Goal: Communication & Community: Answer question/provide support

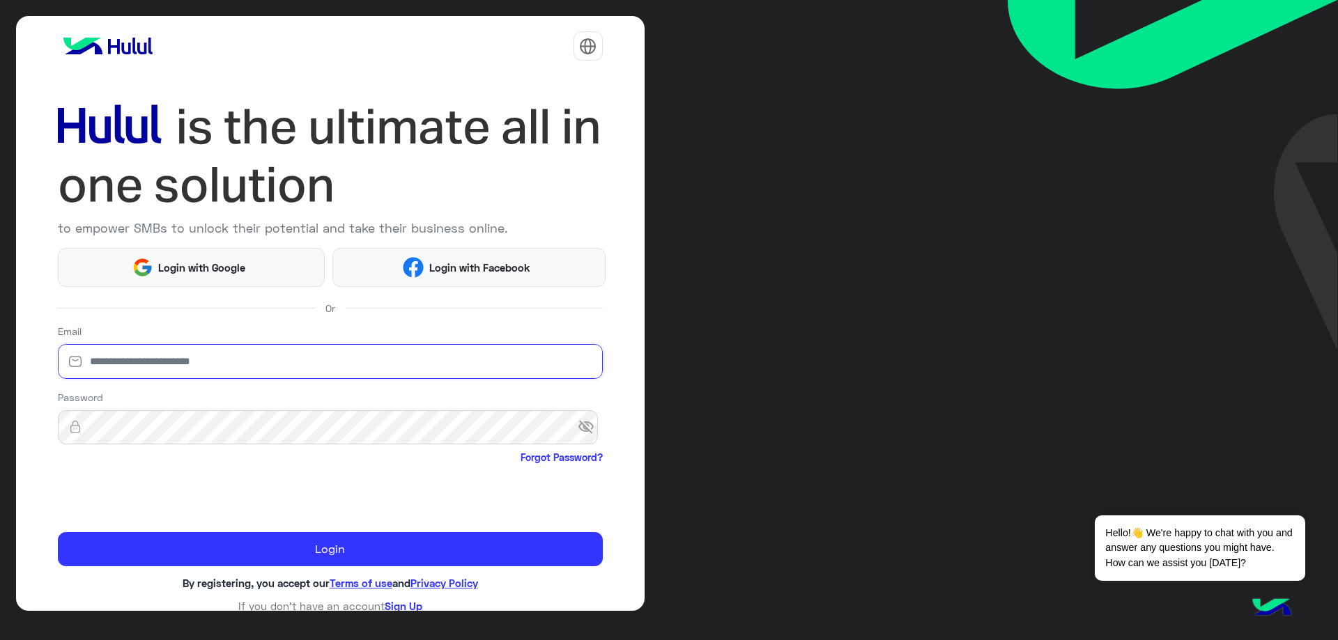
click at [265, 361] on input "email" at bounding box center [330, 361] width 545 height 35
type input "**********"
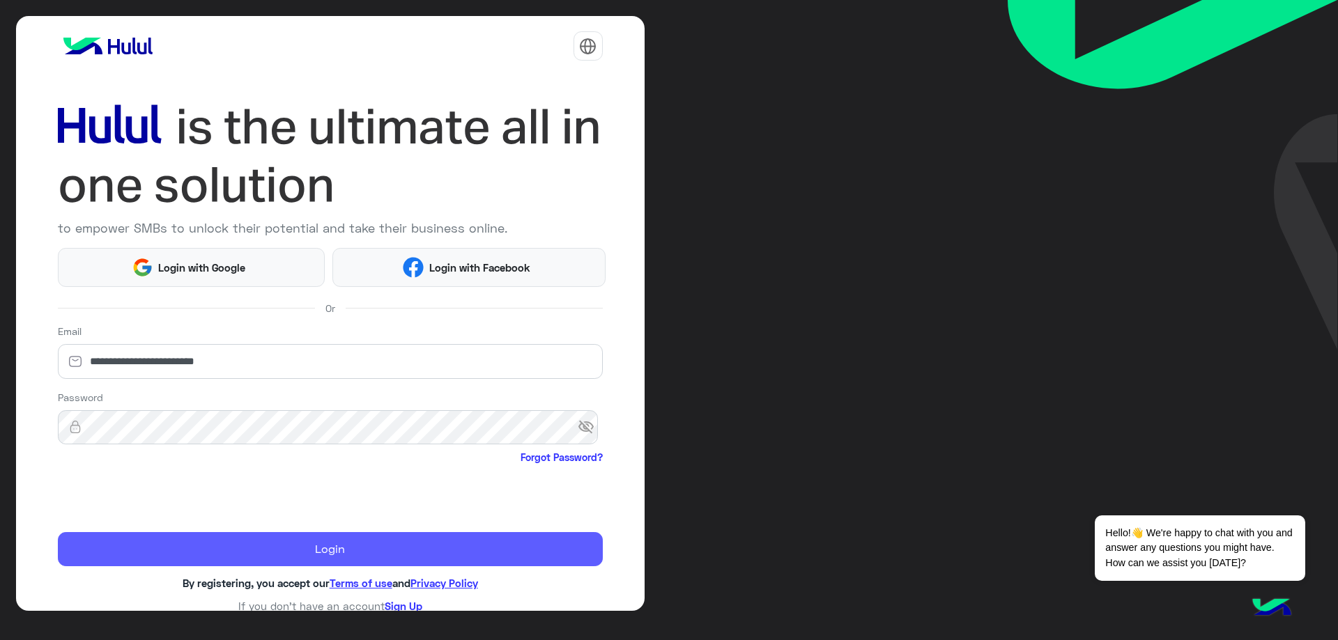
click at [343, 547] on button "Login" at bounding box center [330, 549] width 545 height 35
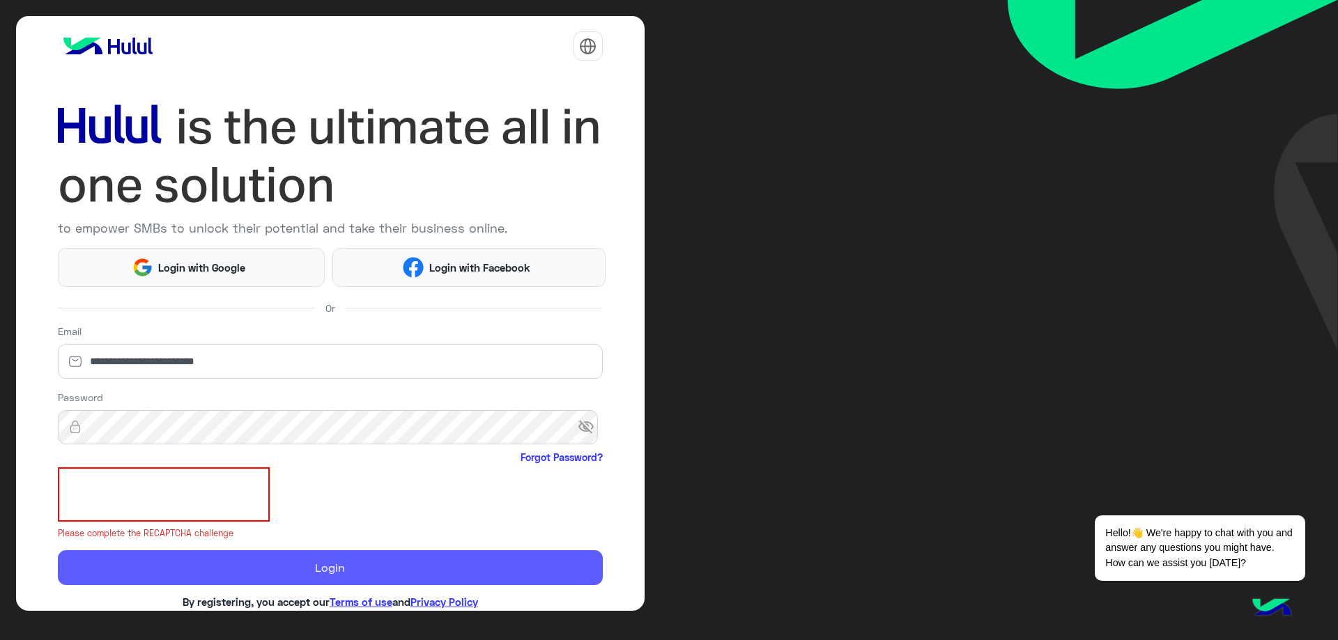
click at [320, 564] on button "Login" at bounding box center [330, 567] width 545 height 35
click at [325, 579] on button "Login" at bounding box center [330, 567] width 545 height 35
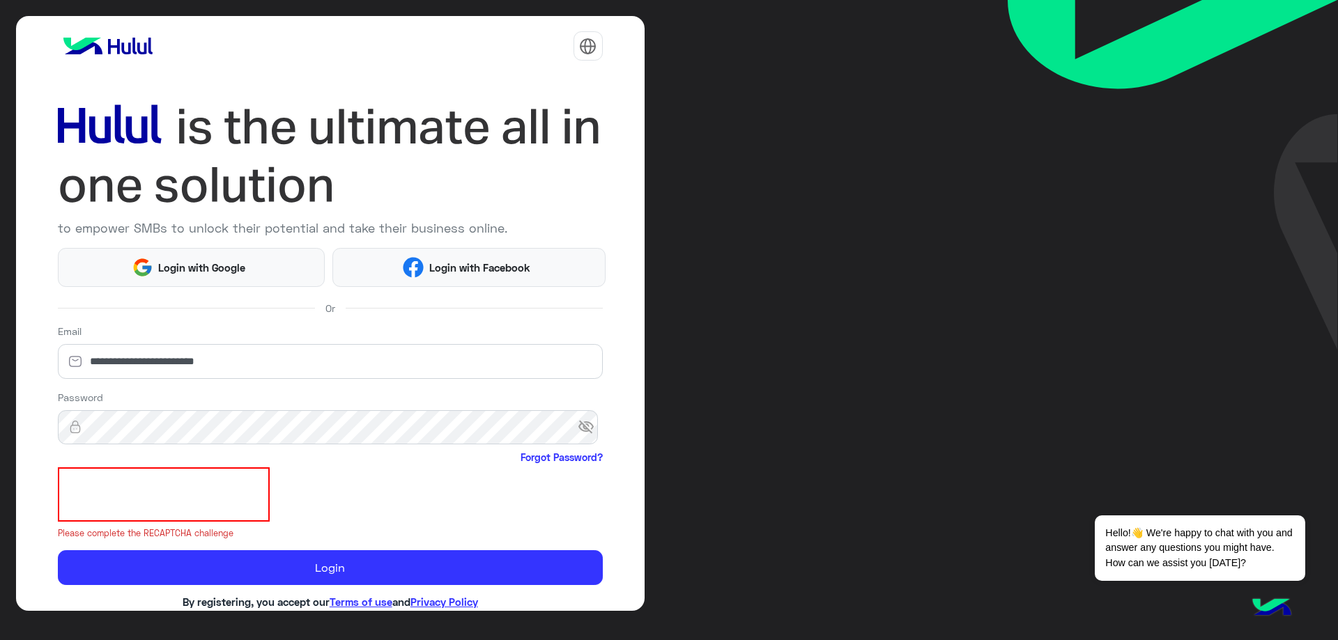
click at [589, 431] on span "visibility_off" at bounding box center [590, 427] width 25 height 25
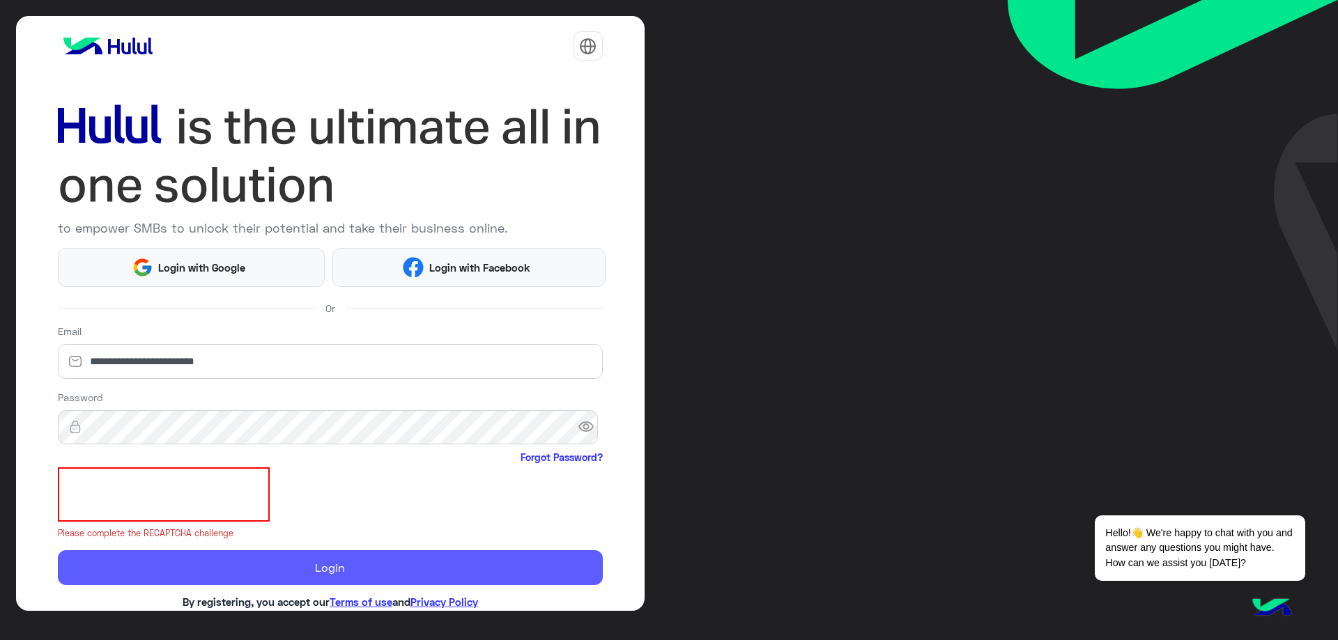
click at [279, 562] on button "Login" at bounding box center [330, 567] width 545 height 35
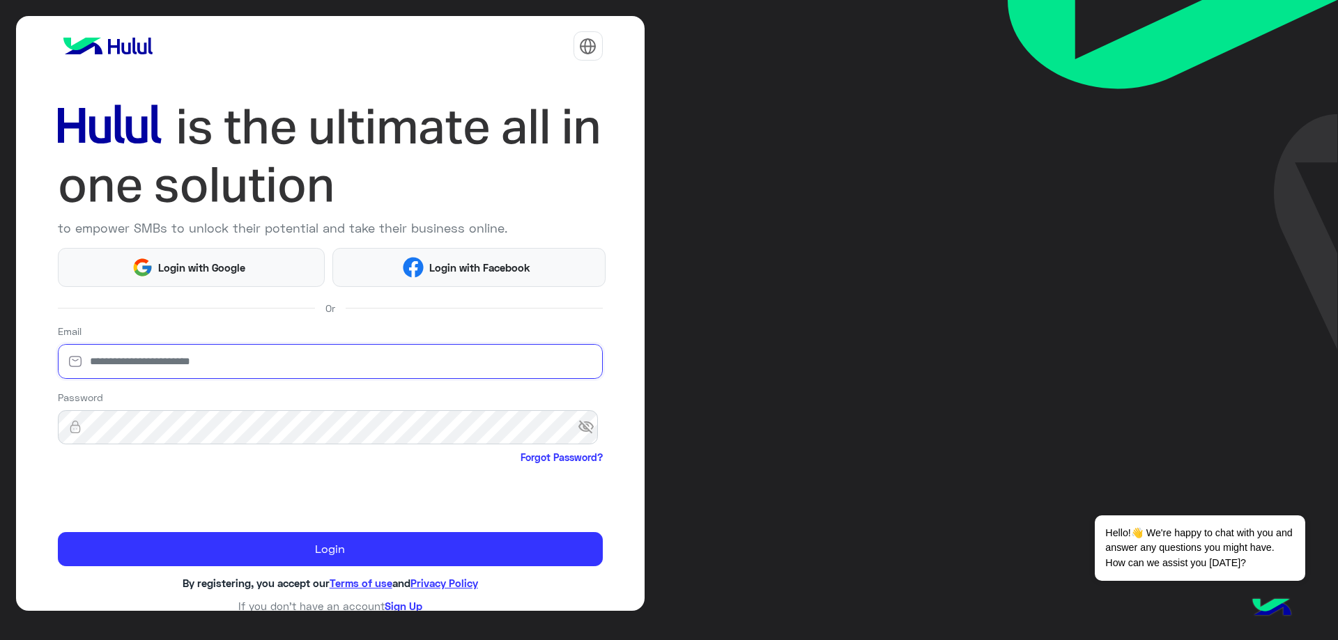
drag, startPoint x: 161, startPoint y: 357, endPoint x: 153, endPoint y: 352, distance: 9.7
click at [162, 359] on input "email" at bounding box center [330, 361] width 545 height 35
type input "**********"
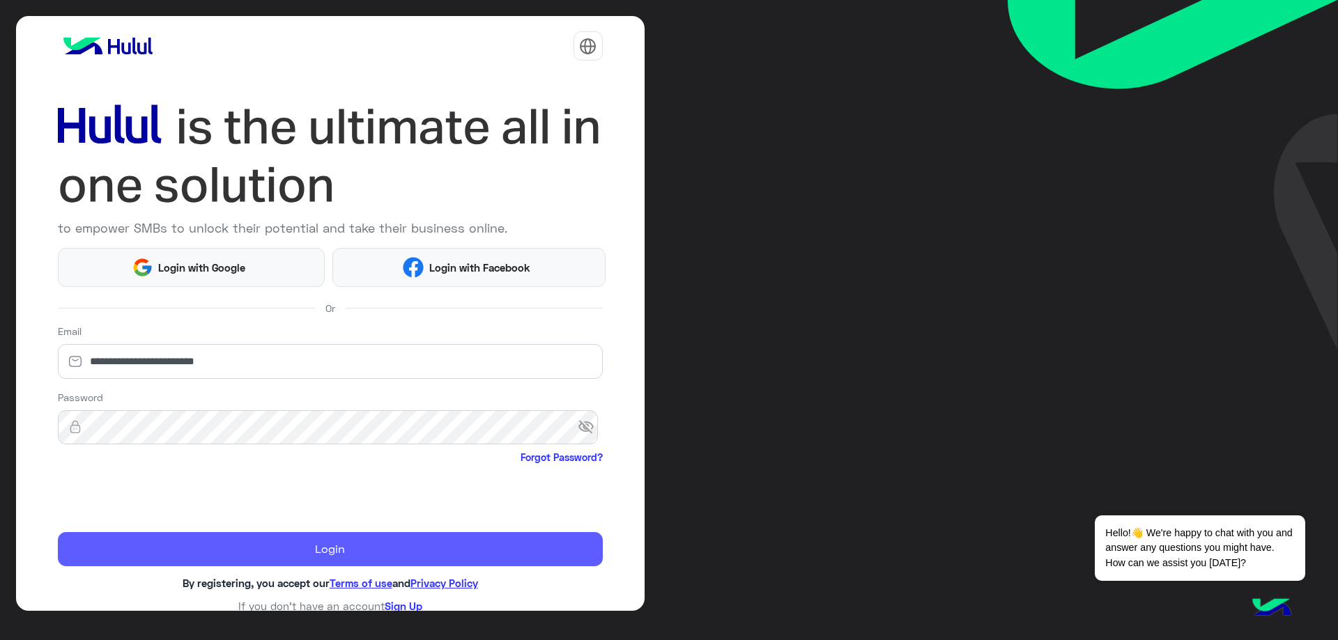
click at [293, 544] on button "Login" at bounding box center [330, 549] width 545 height 35
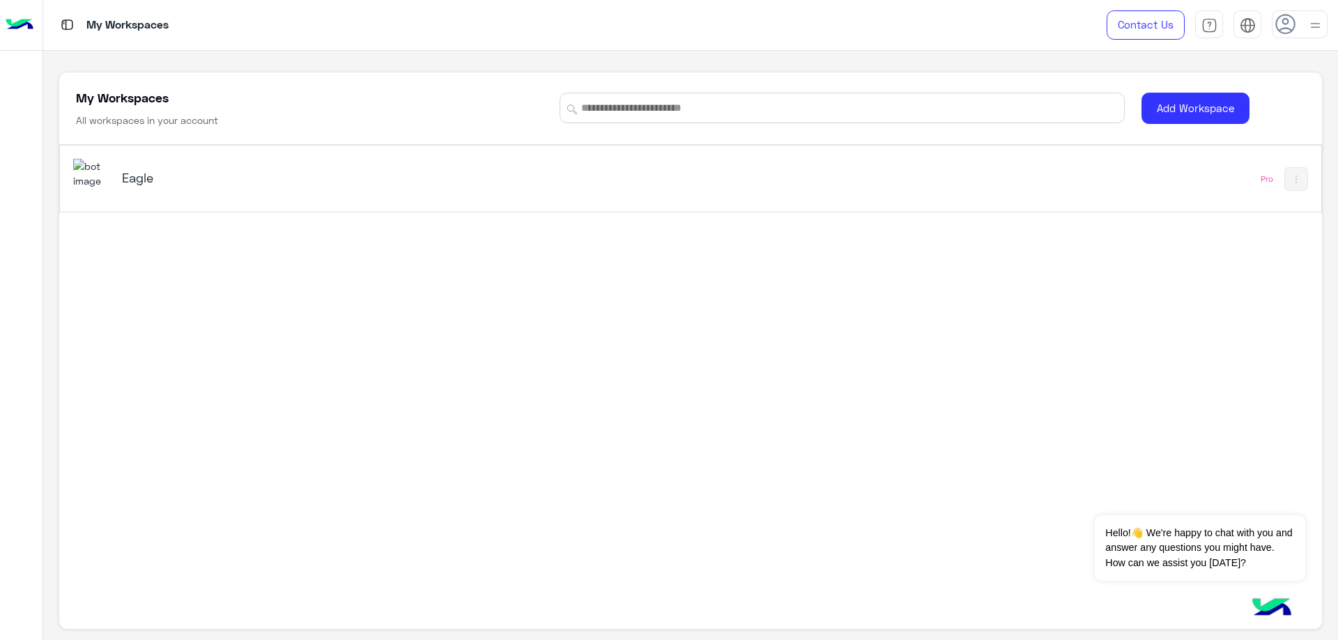
click at [308, 185] on h5 "Eagle" at bounding box center [344, 177] width 445 height 17
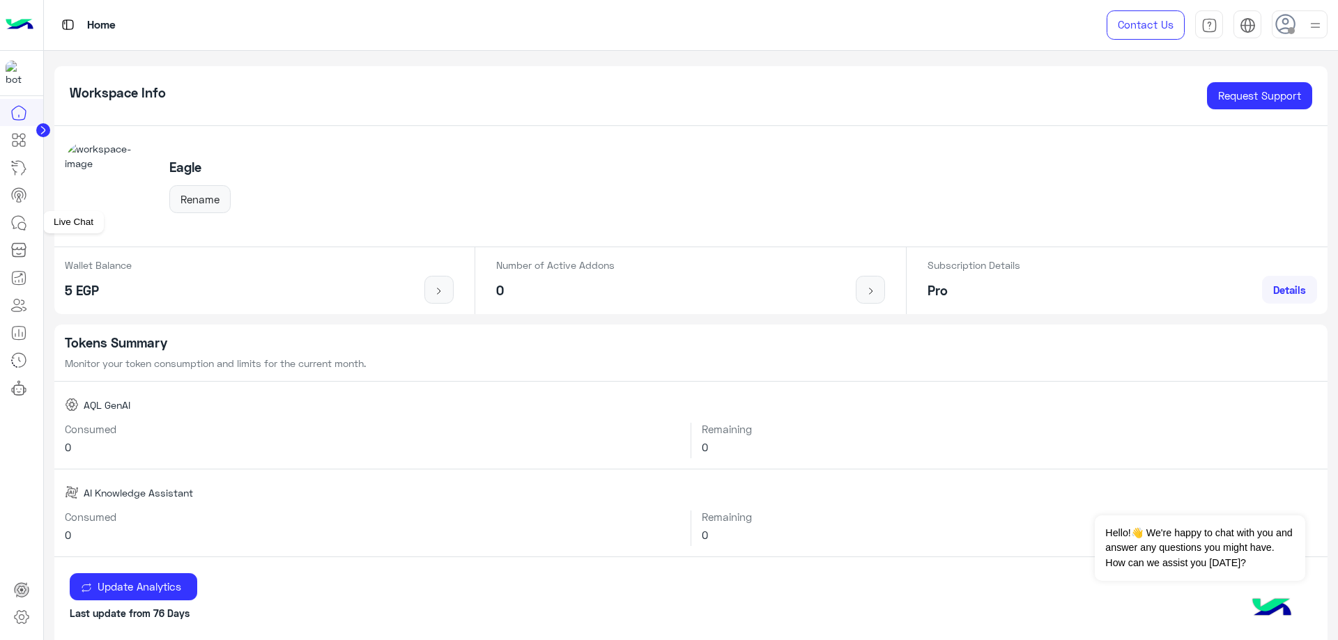
click at [24, 226] on icon at bounding box center [18, 223] width 17 height 17
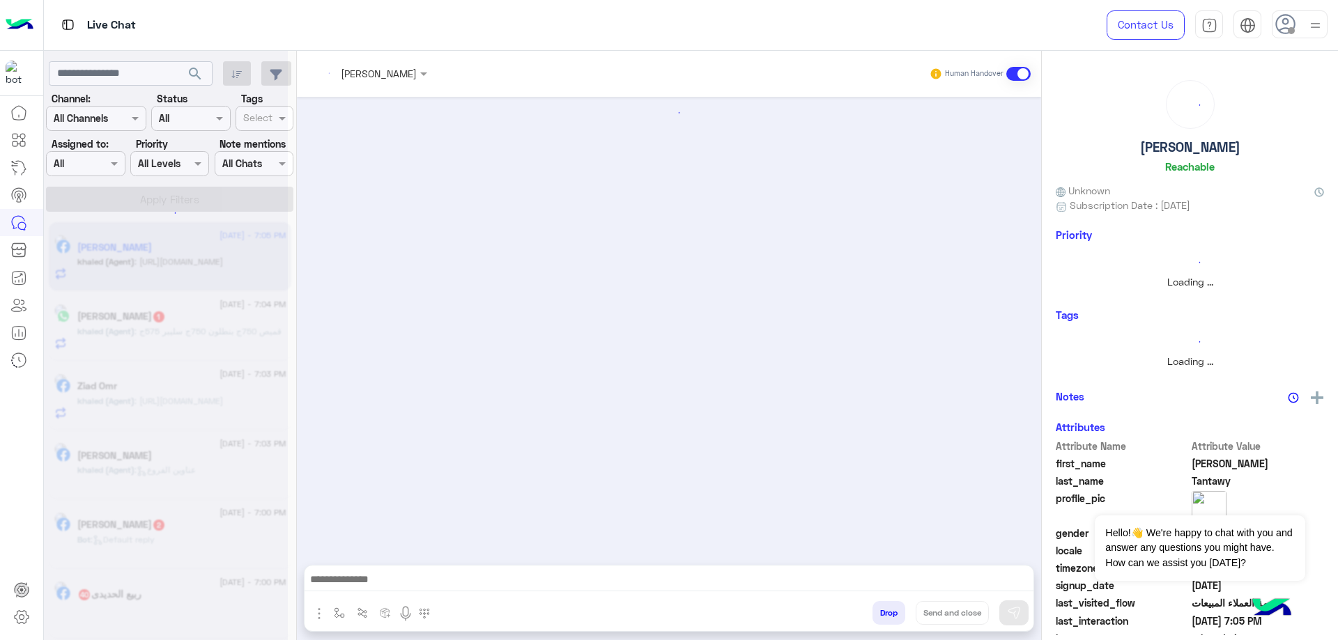
click at [1294, 32] on span at bounding box center [1291, 30] width 7 height 7
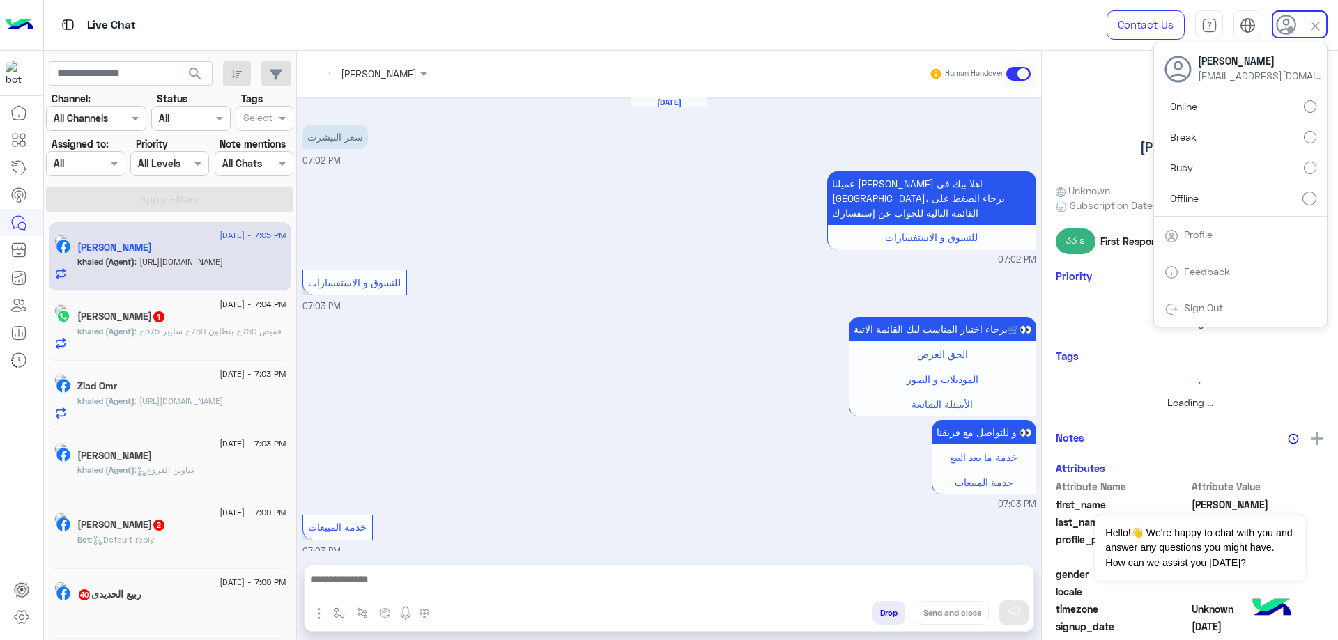
scroll to position [502, 0]
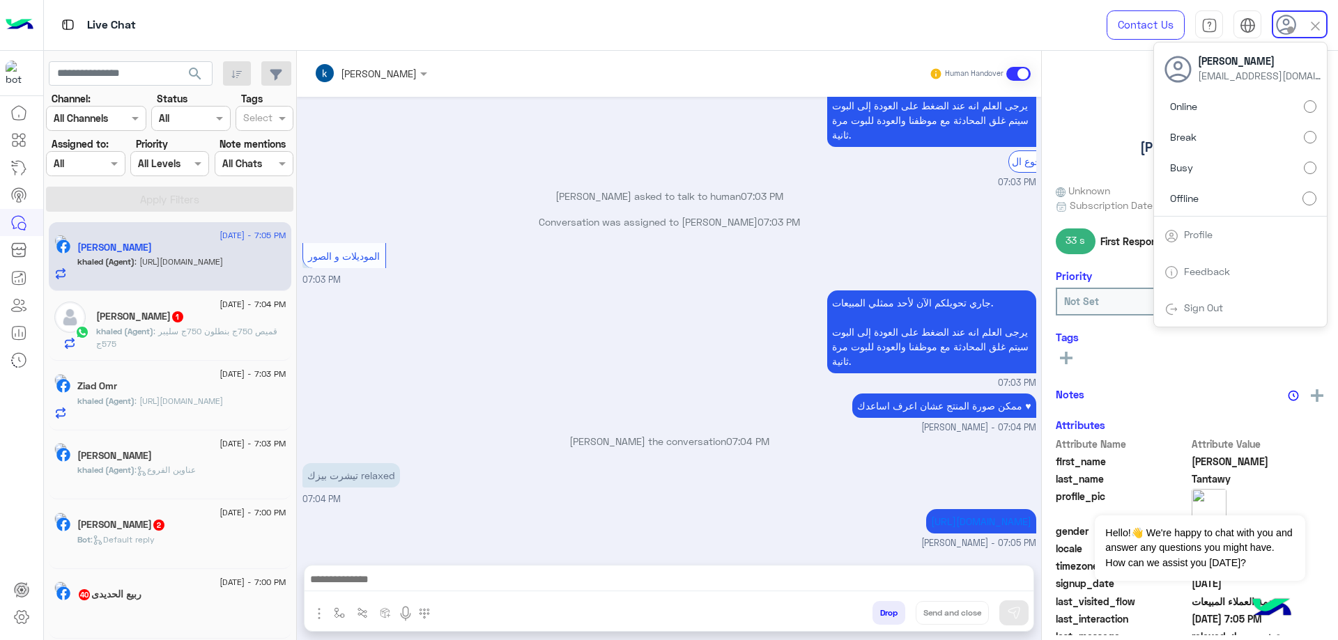
click at [1223, 113] on label "Online" at bounding box center [1240, 106] width 152 height 25
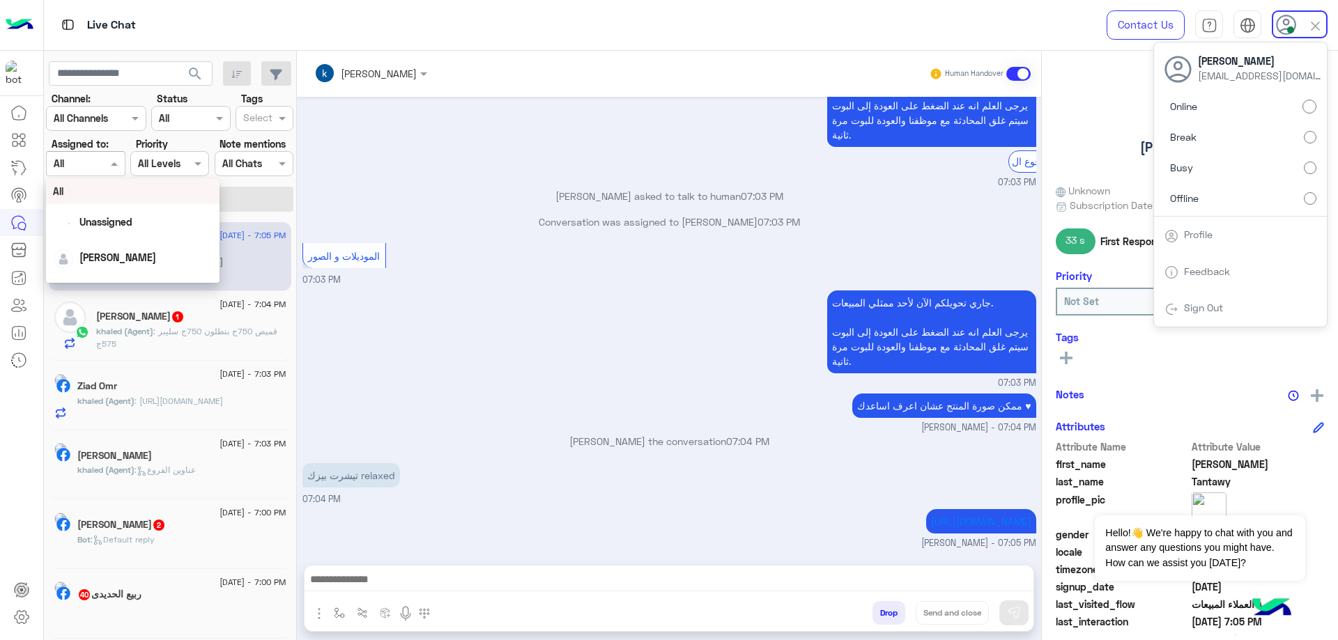
click at [107, 173] on div "Assigned on All" at bounding box center [85, 163] width 79 height 25
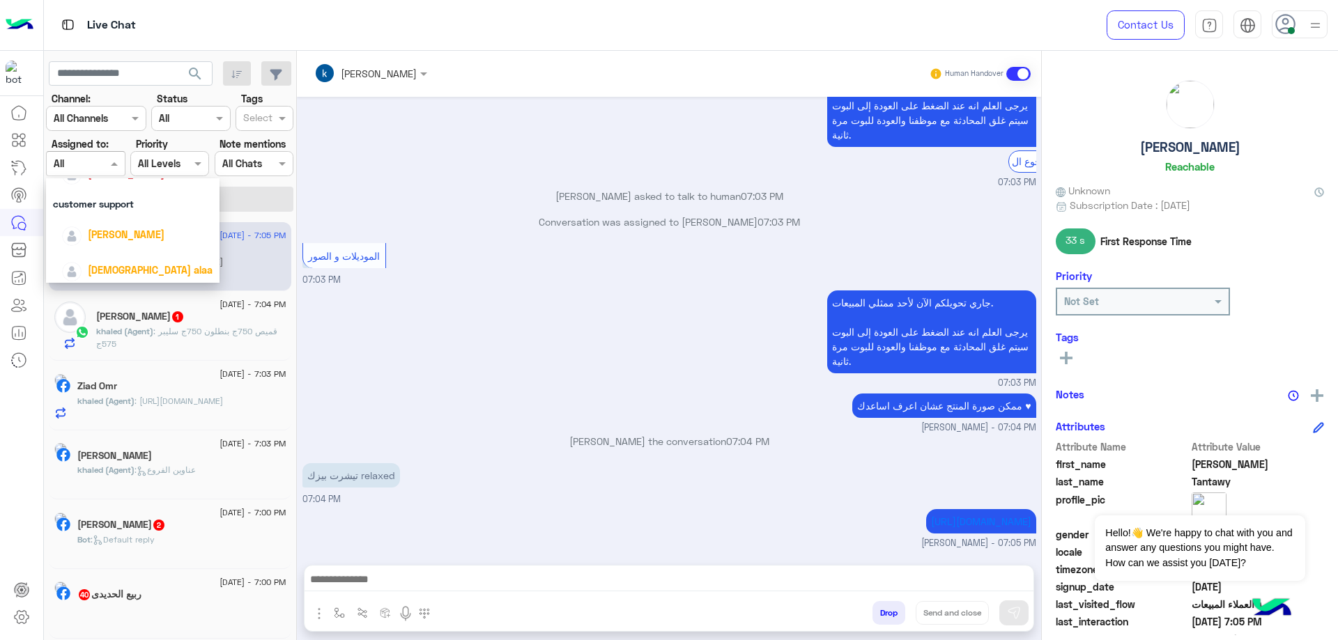
scroll to position [186, 0]
click at [103, 235] on span "[PERSON_NAME]" at bounding box center [126, 230] width 77 height 12
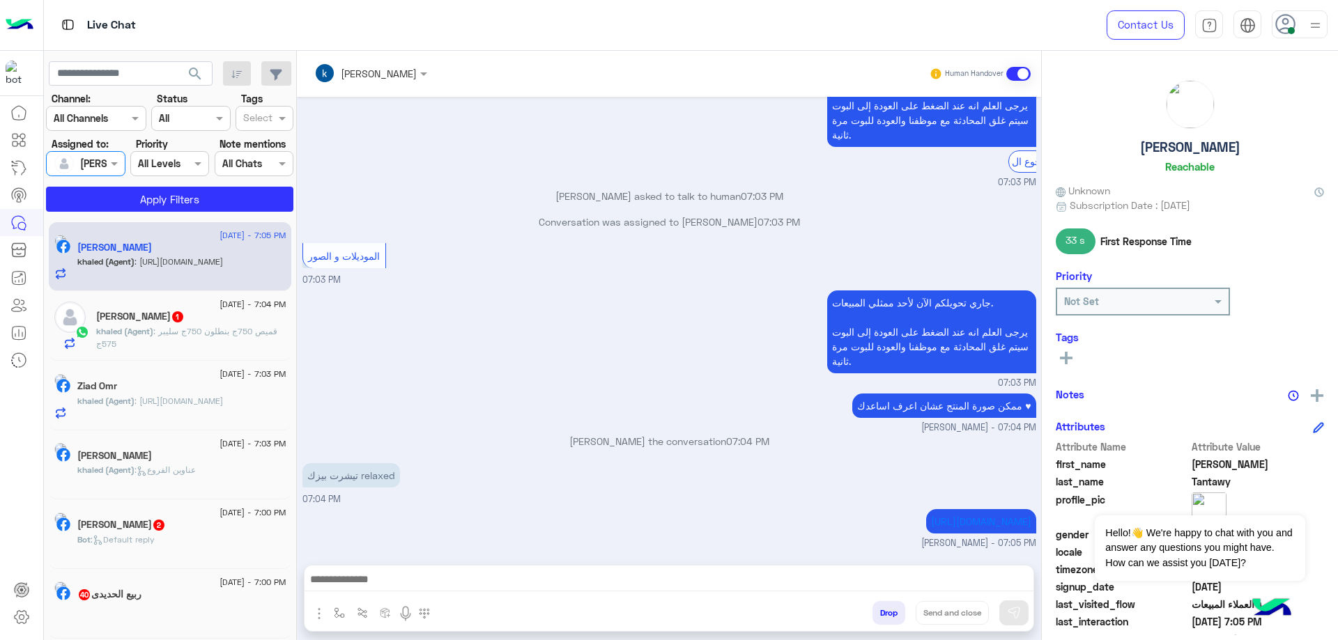
click at [170, 212] on app-inbox-users-filters "search Channel: Channel All Channels Status Channel All Tags Select Assigned to…" at bounding box center [170, 134] width 253 height 167
click at [176, 206] on button "Apply Filters" at bounding box center [169, 199] width 247 height 25
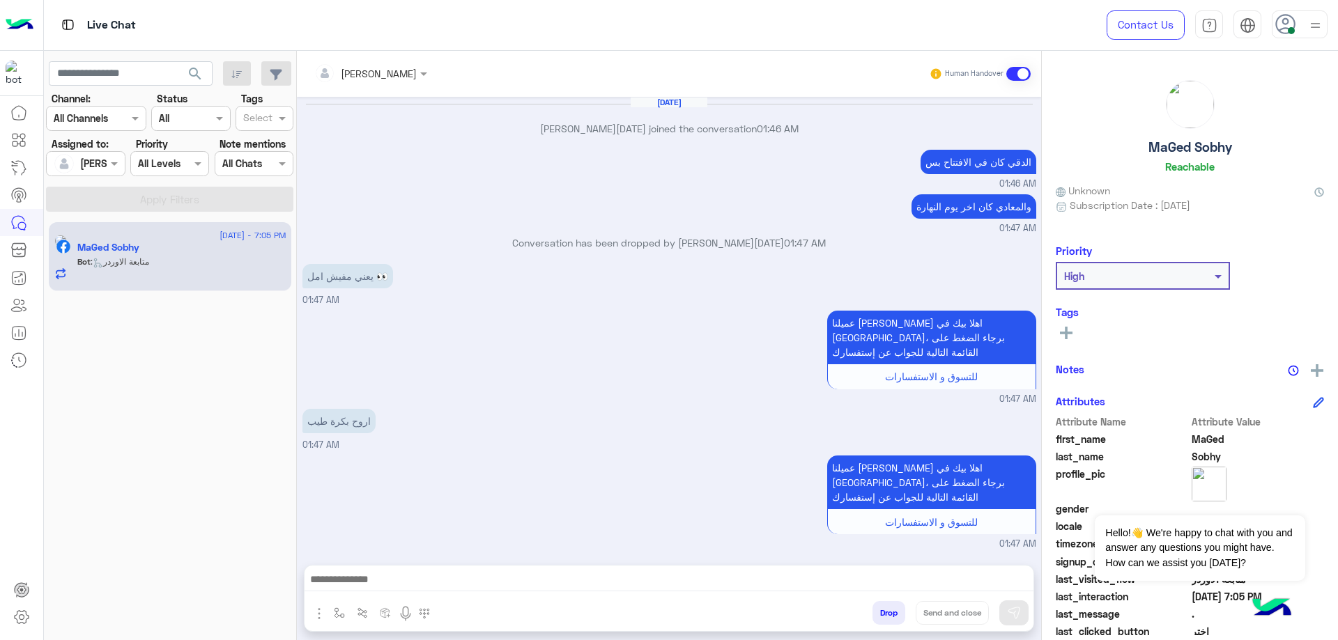
scroll to position [1005, 0]
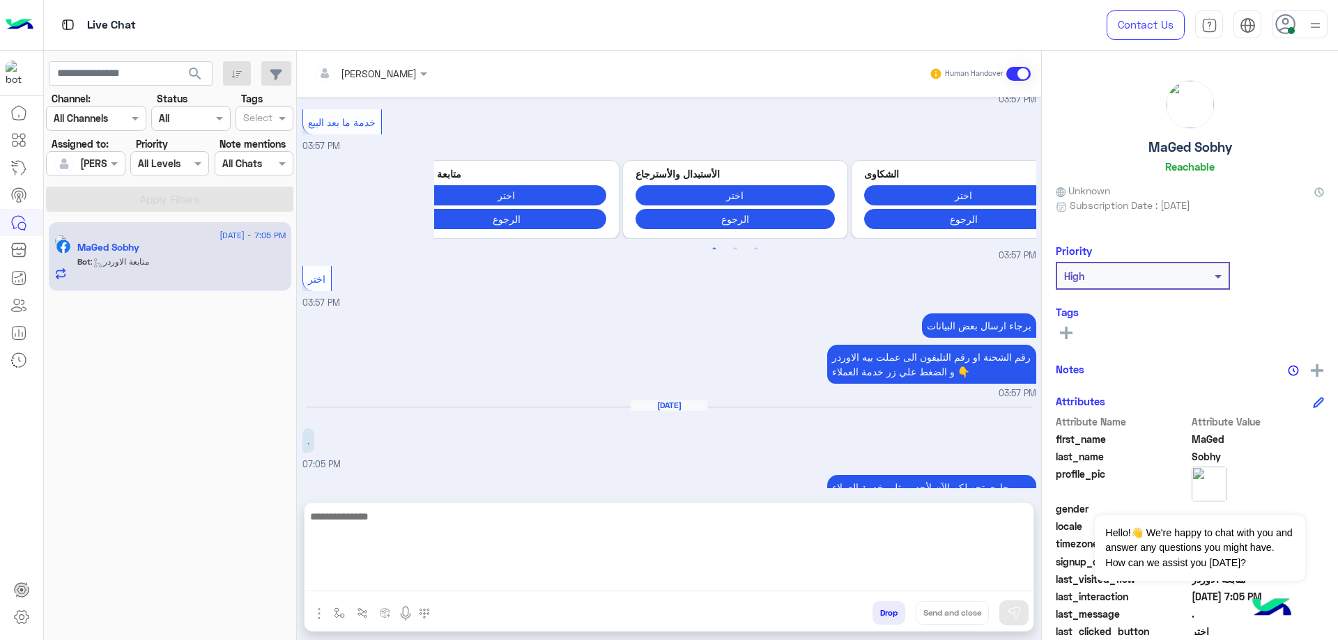
click at [404, 573] on textarea at bounding box center [668, 550] width 729 height 84
type textarea "*"
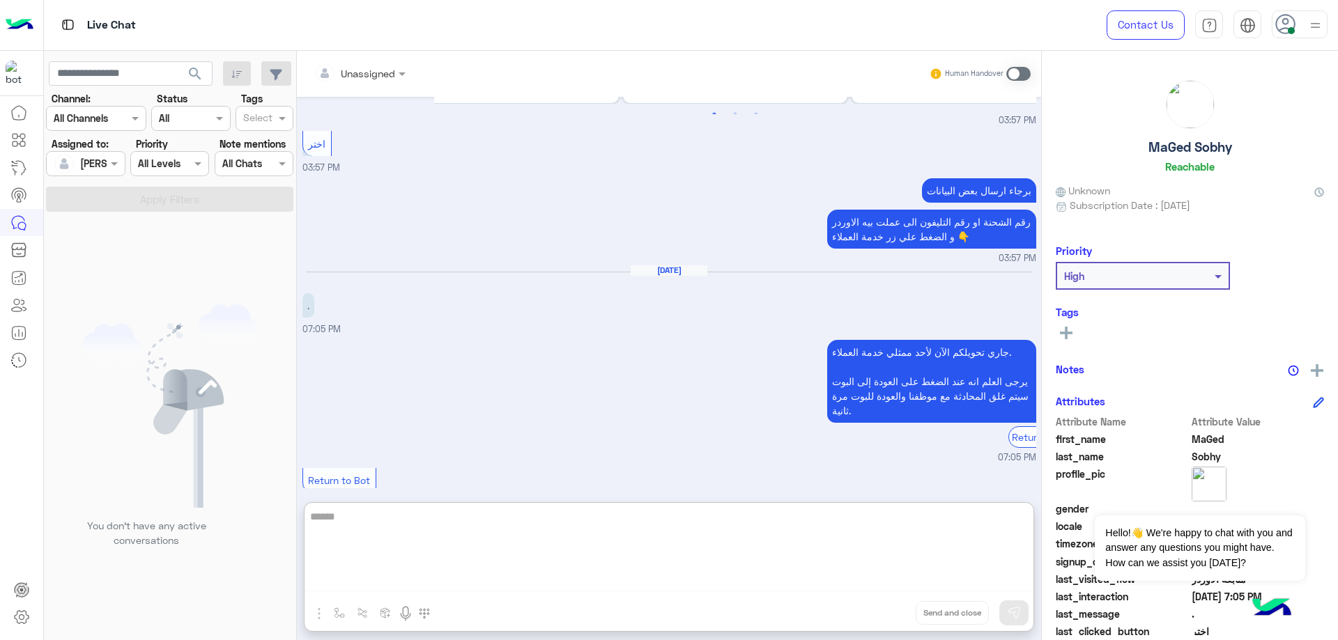
type textarea "******"
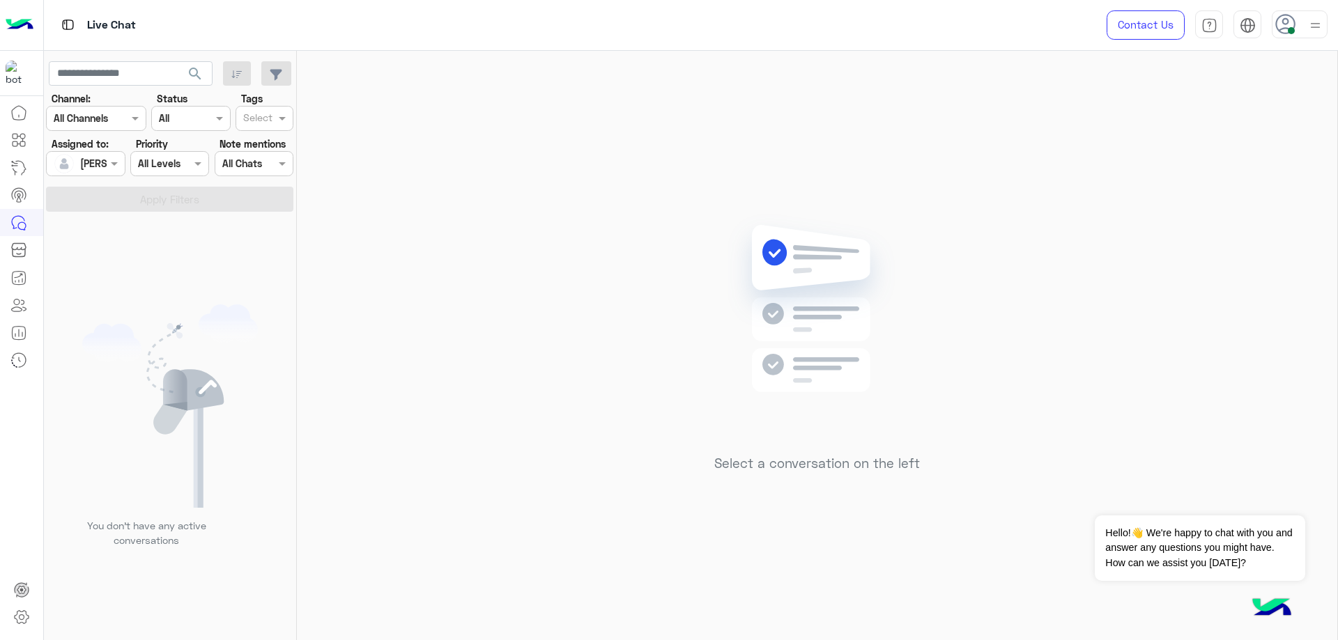
click at [89, 169] on div at bounding box center [85, 163] width 77 height 16
click at [119, 222] on span "Unassigned" at bounding box center [105, 222] width 53 height 12
click at [182, 202] on button "Apply Filters" at bounding box center [169, 199] width 247 height 25
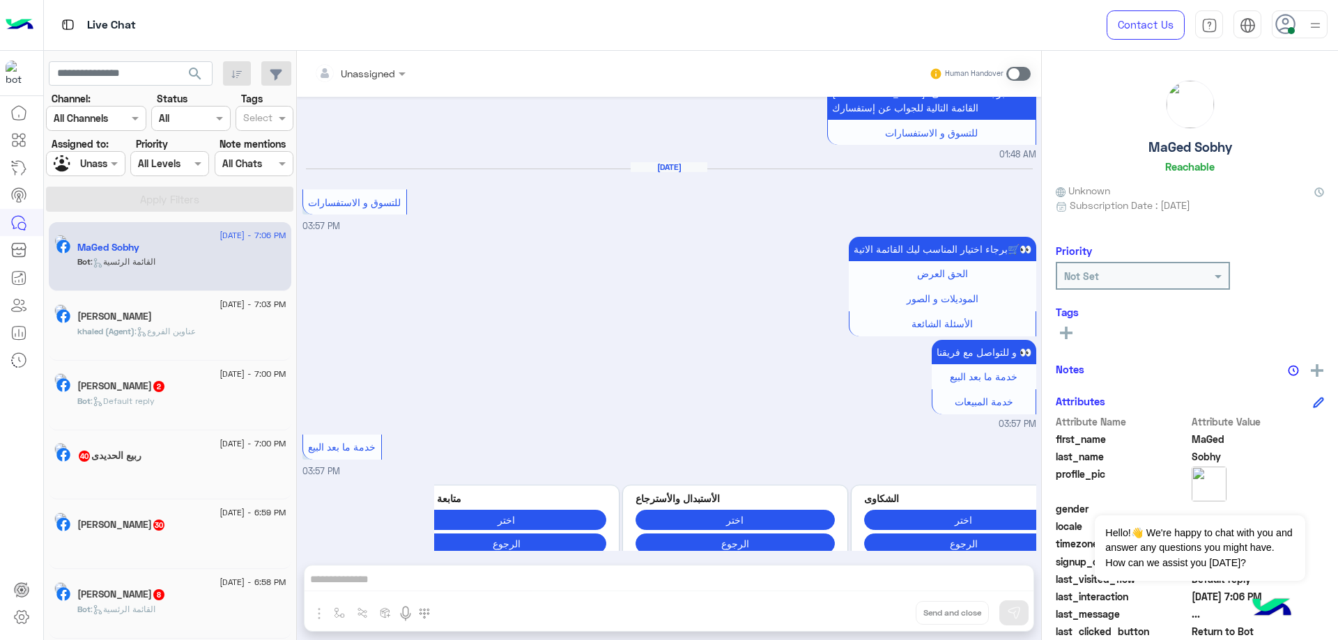
scroll to position [1366, 0]
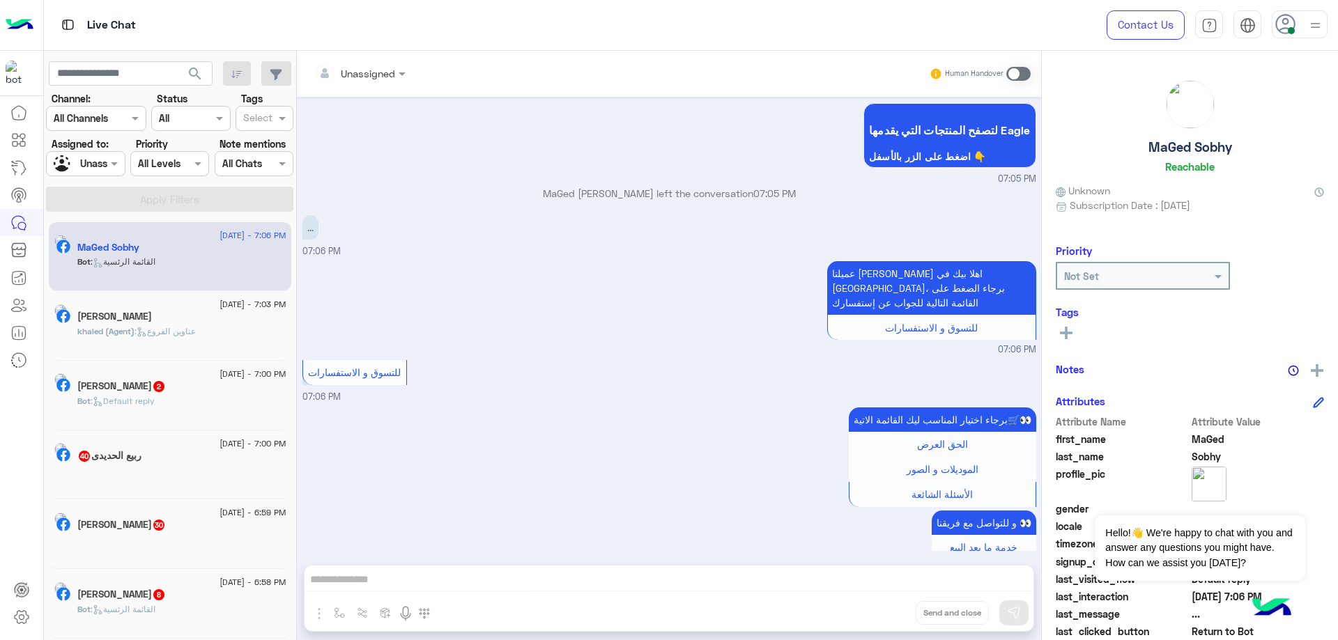
click at [102, 168] on div at bounding box center [85, 163] width 77 height 16
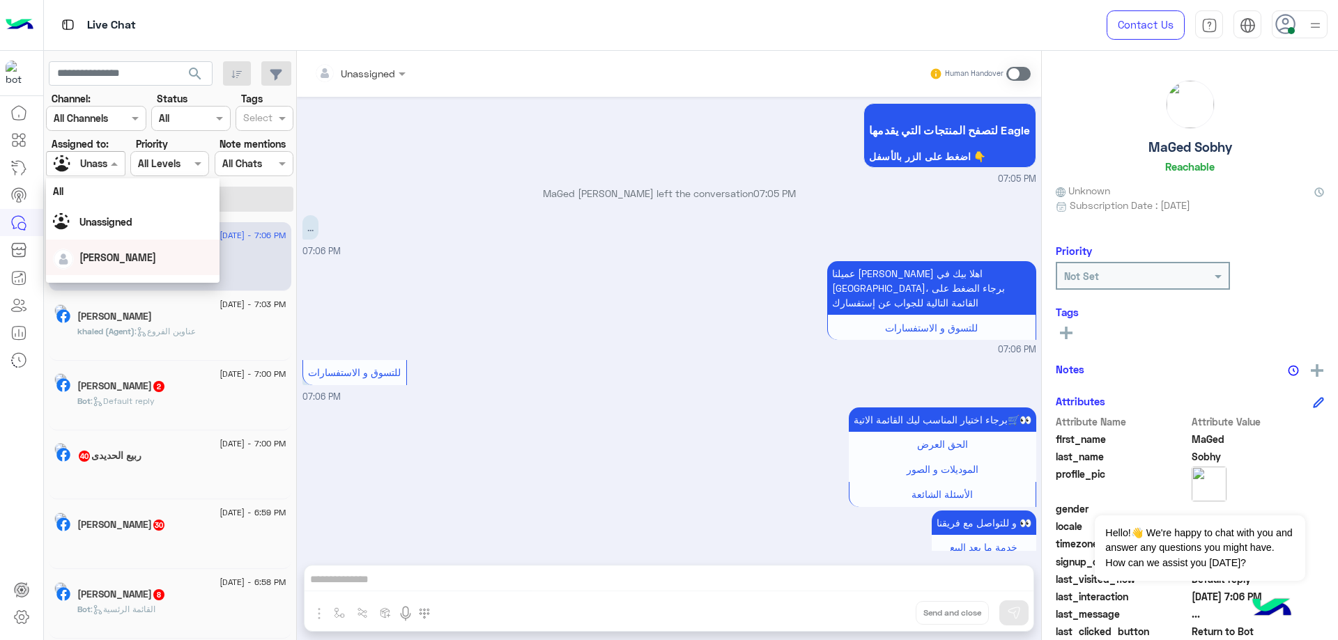
scroll to position [186, 0]
click at [118, 236] on div "[PERSON_NAME]" at bounding box center [126, 229] width 77 height 15
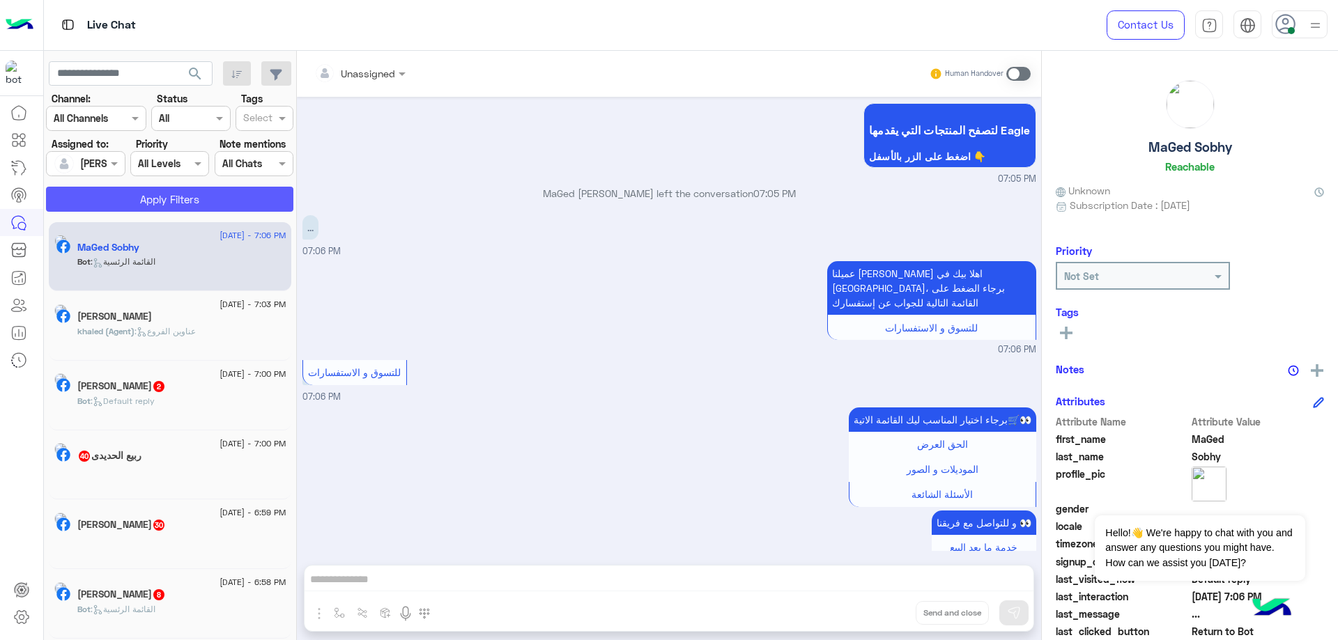
click at [164, 210] on button "Apply Filters" at bounding box center [169, 199] width 247 height 25
